Goal: Task Accomplishment & Management: Manage account settings

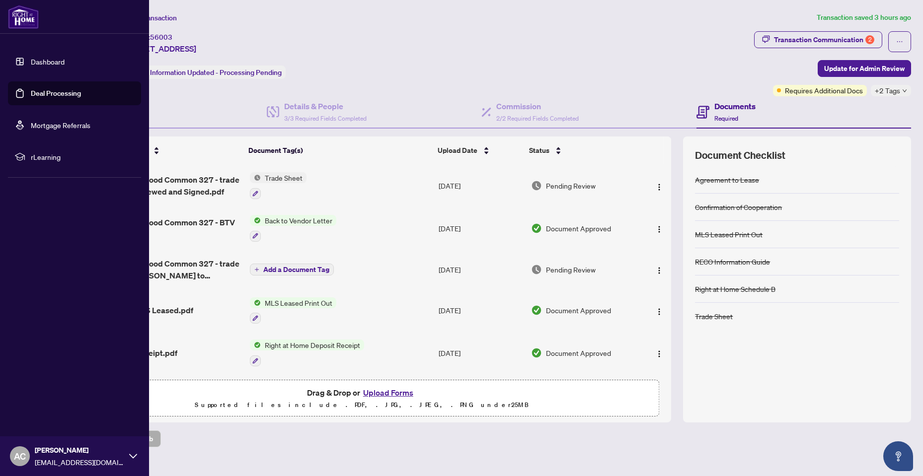
click at [39, 62] on link "Dashboard" at bounding box center [48, 61] width 34 height 9
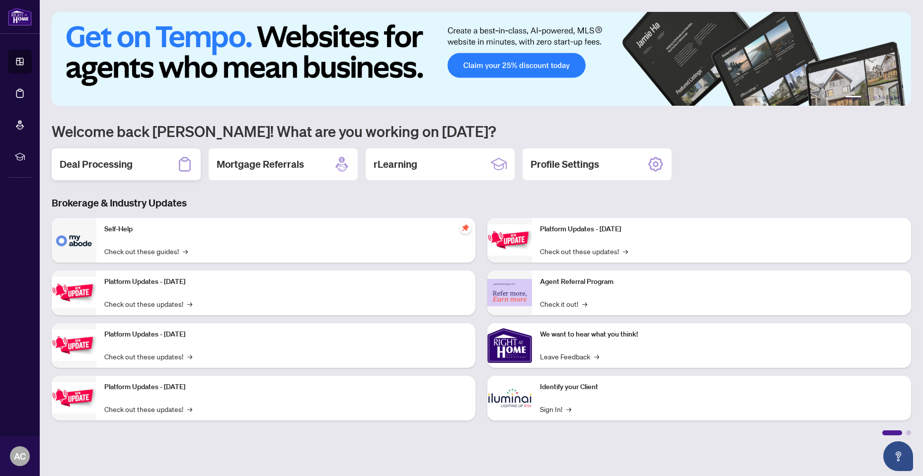
click at [131, 160] on h2 "Deal Processing" at bounding box center [96, 164] width 73 height 14
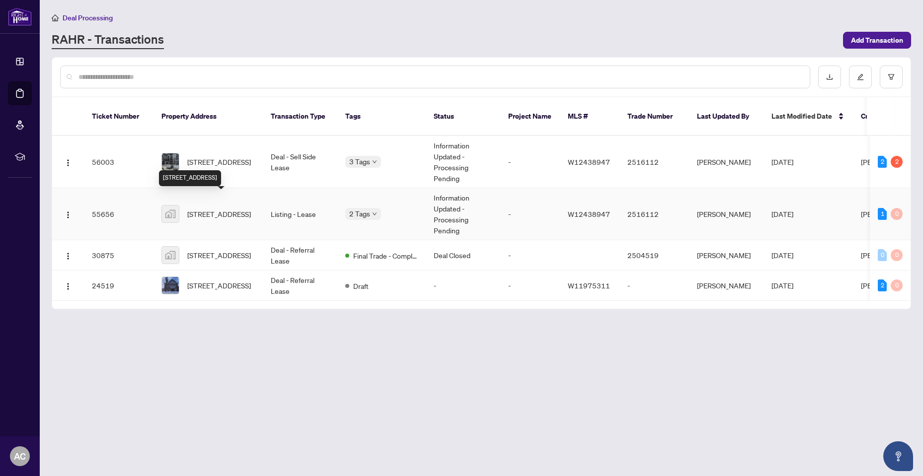
click at [214, 209] on span "[STREET_ADDRESS]" at bounding box center [219, 214] width 64 height 11
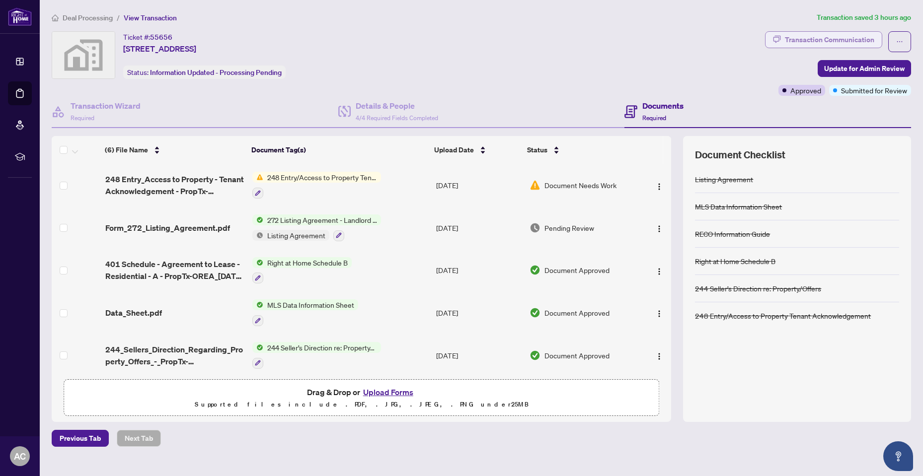
click at [798, 37] on div "Transaction Communication" at bounding box center [829, 40] width 89 height 16
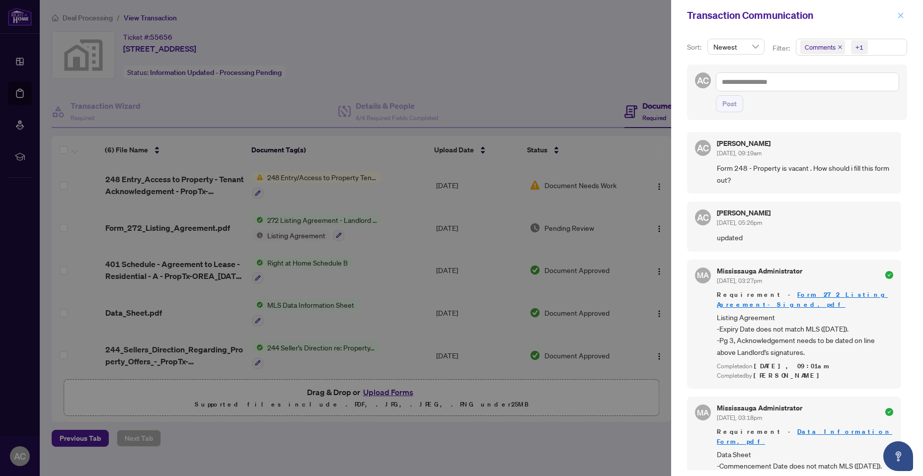
click at [898, 12] on icon "close" at bounding box center [900, 14] width 5 height 5
